Goal: Learn about a topic

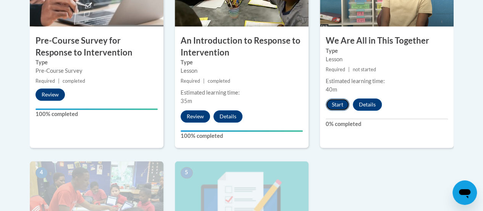
click at [338, 106] on button "Start" at bounding box center [338, 104] width 24 height 12
